Goal: Navigation & Orientation: Find specific page/section

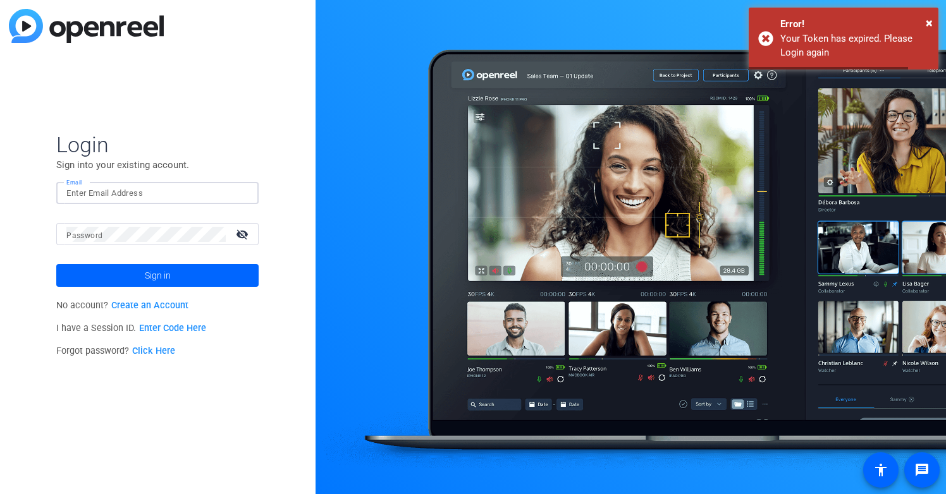
click at [130, 188] on input "Email" at bounding box center [157, 193] width 182 height 15
type input "[PERSON_NAME][EMAIL_ADDRESS][PERSON_NAME][DOMAIN_NAME]"
click at [56, 264] on button "Sign in" at bounding box center [157, 275] width 202 height 23
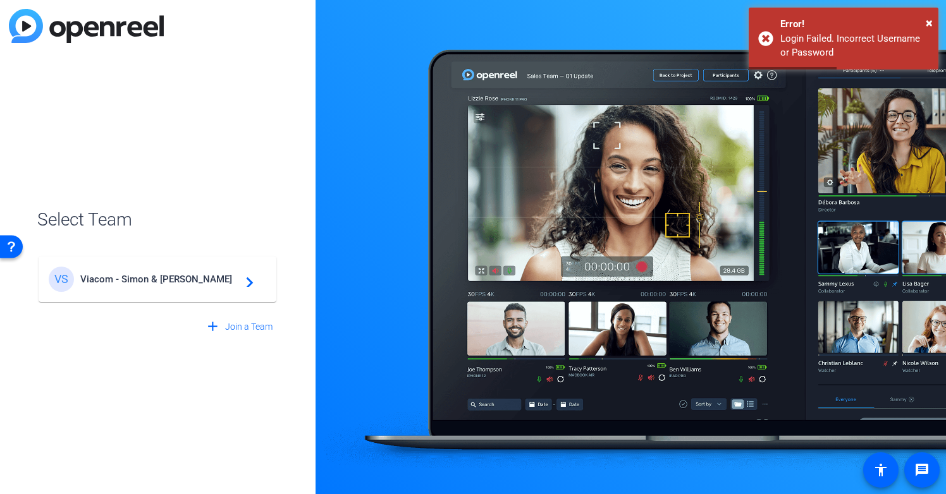
click at [138, 271] on div "VS Viacom - Simon & [PERSON_NAME] navigate_next" at bounding box center [158, 279] width 218 height 25
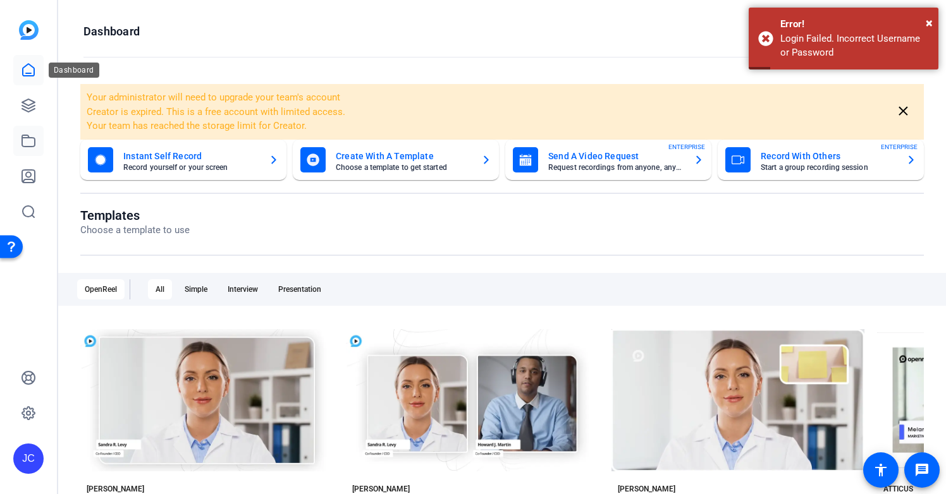
click at [22, 128] on link at bounding box center [28, 141] width 30 height 30
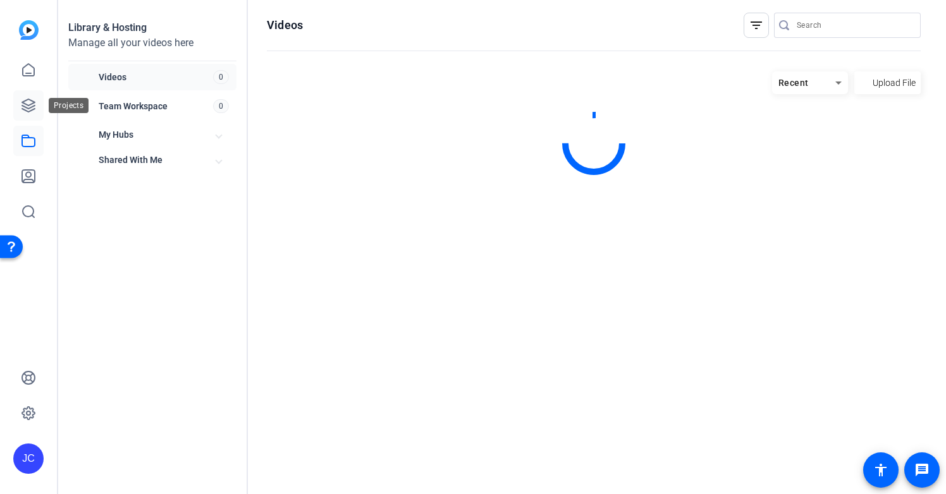
click at [25, 97] on link at bounding box center [28, 105] width 30 height 30
